Goal: Check status

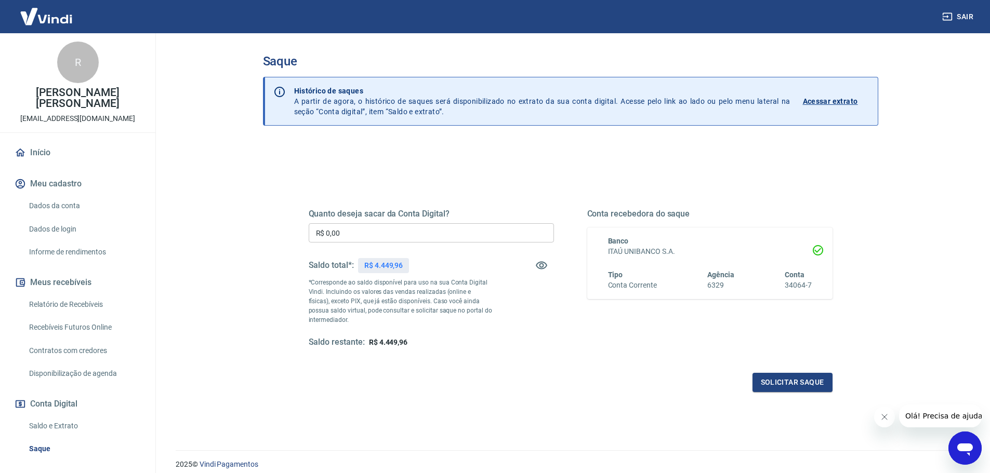
click at [813, 99] on p "Acessar extrato" at bounding box center [830, 101] width 55 height 10
